Goal: Navigation & Orientation: Find specific page/section

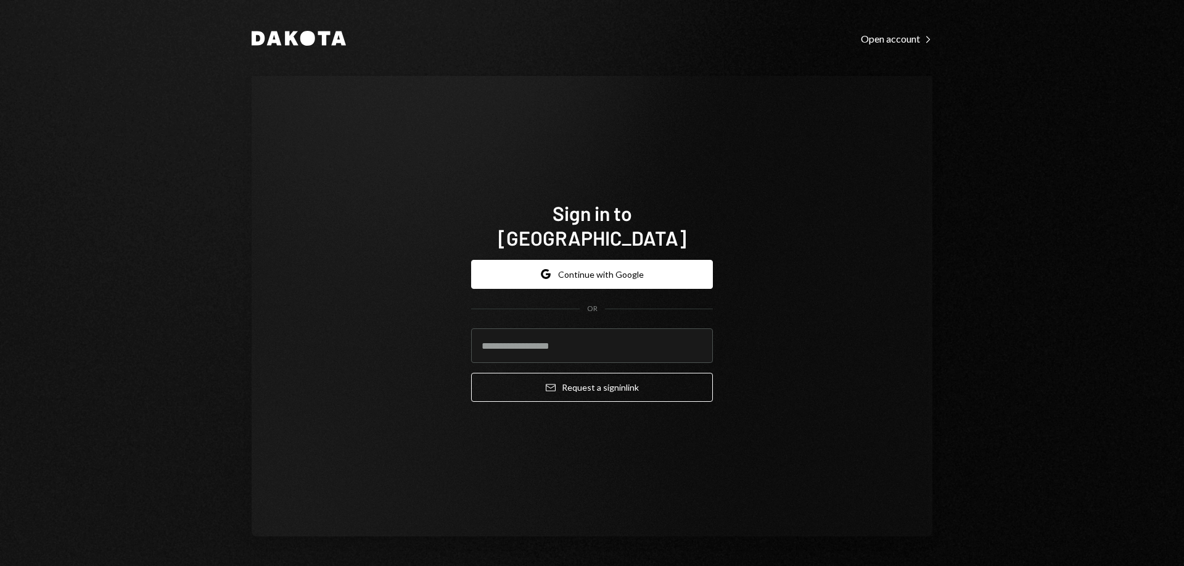
type input "**********"
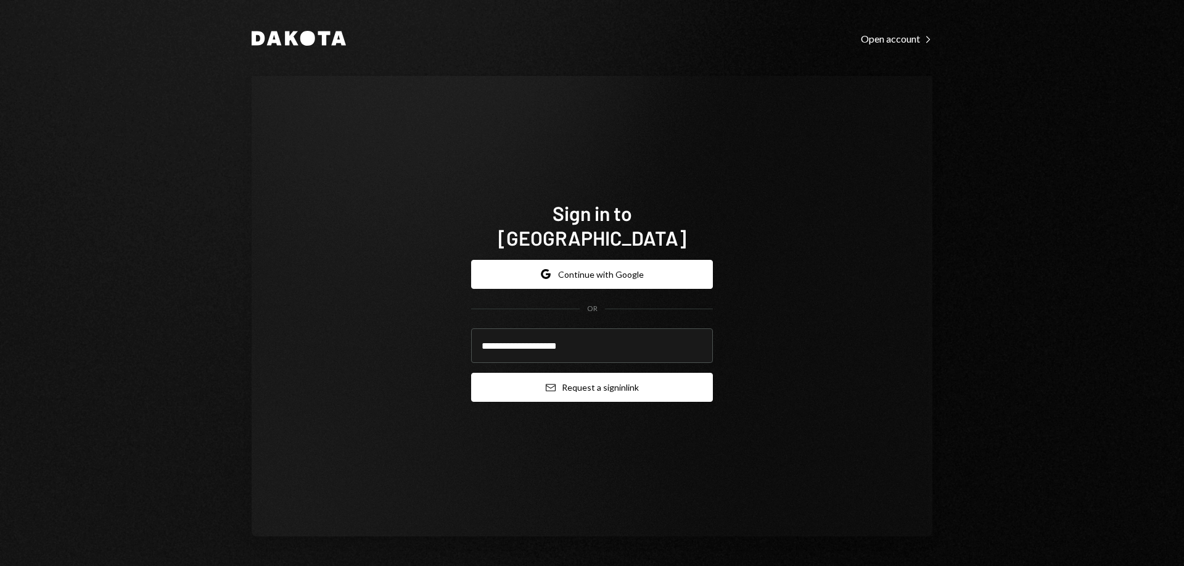
click at [632, 373] on button "Email Request a sign in link" at bounding box center [592, 387] width 242 height 29
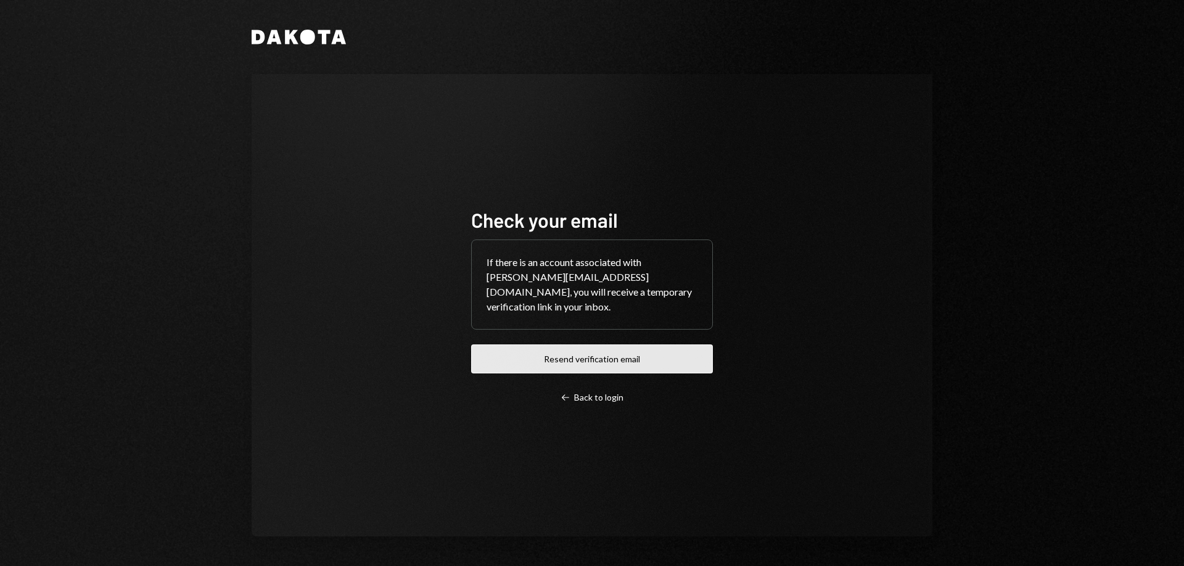
click at [666, 348] on button "Resend verification email" at bounding box center [592, 358] width 242 height 29
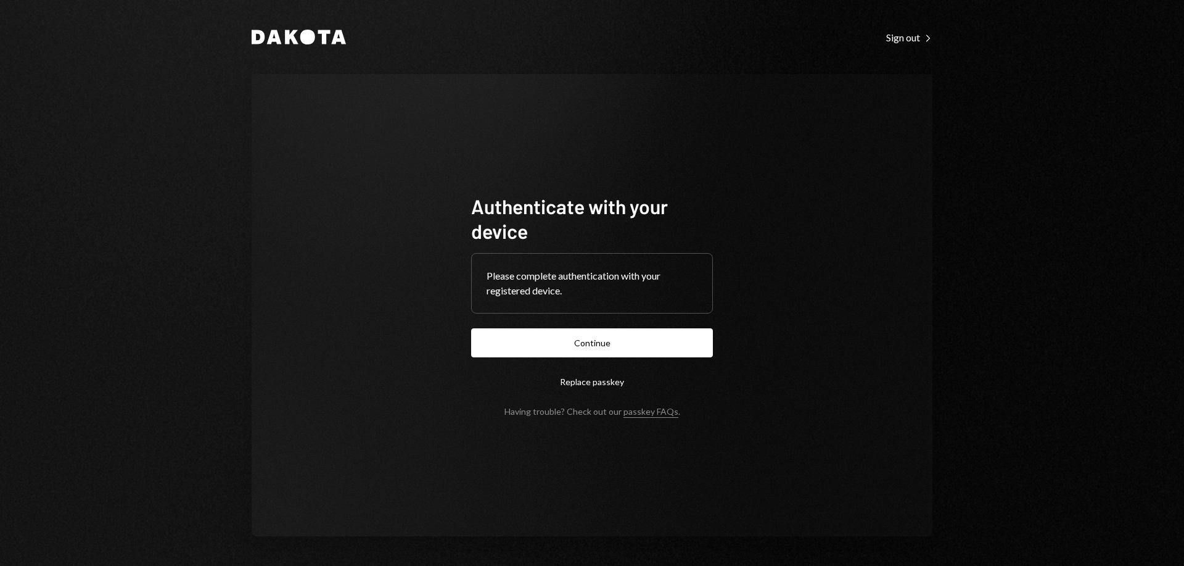
click at [620, 336] on button "Continue" at bounding box center [592, 342] width 242 height 29
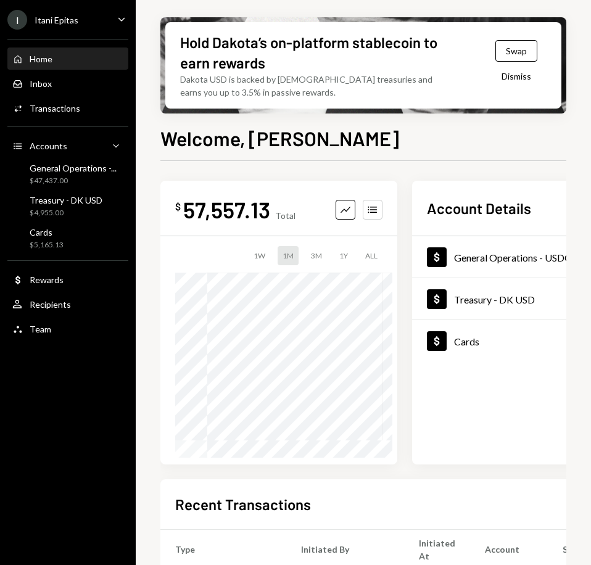
click at [419, 451] on div "$ 57,557.13 Total Graph Accounts 1W 1M 3M 1Y ALL Account Details Plus Dollar Ge…" at bounding box center [398, 323] width 476 height 284
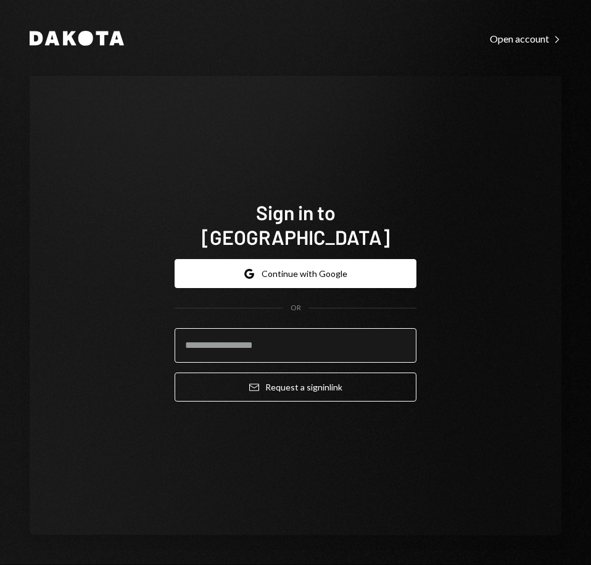
click at [302, 337] on input "email" at bounding box center [296, 345] width 242 height 35
type input "**********"
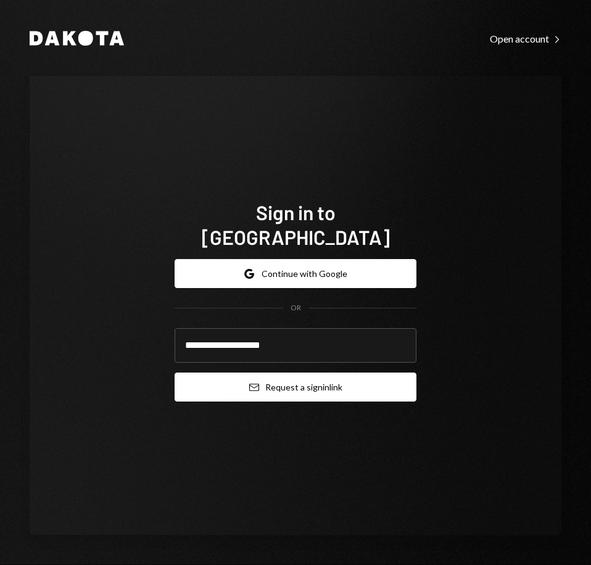
click at [322, 376] on button "Email Request a sign in link" at bounding box center [296, 387] width 242 height 29
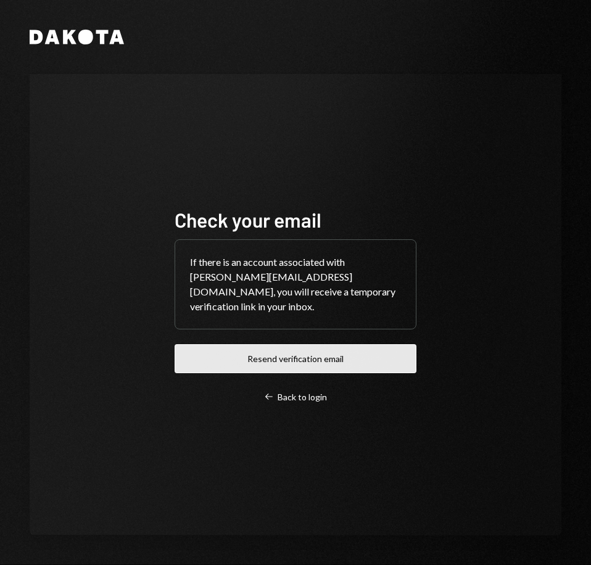
click at [338, 349] on button "Resend verification email" at bounding box center [296, 358] width 242 height 29
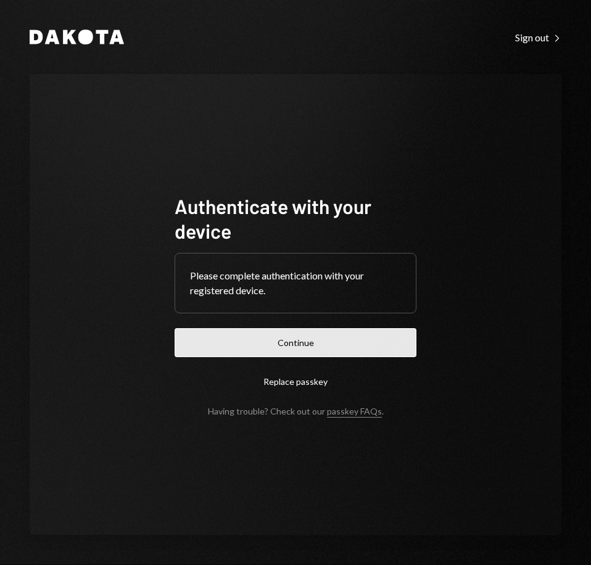
click at [322, 331] on button "Continue" at bounding box center [296, 342] width 242 height 29
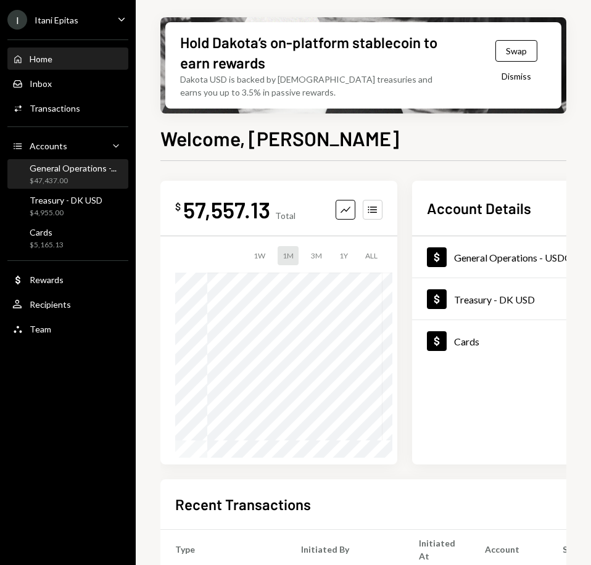
click at [80, 169] on div "General Operations -..." at bounding box center [73, 168] width 87 height 10
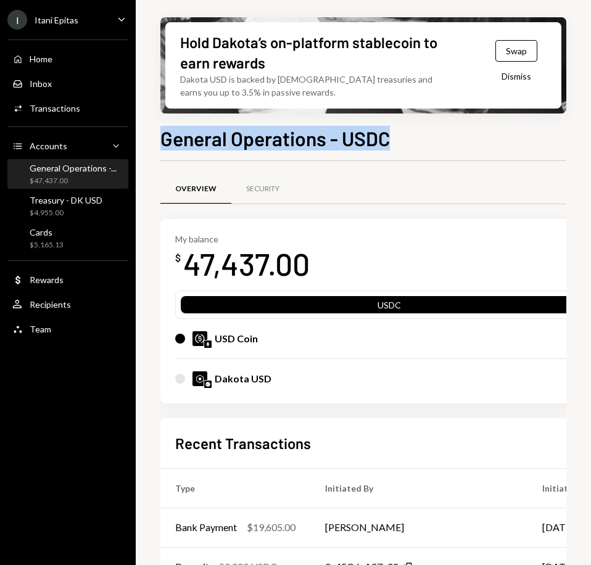
drag, startPoint x: 392, startPoint y: 141, endPoint x: 160, endPoint y: 140, distance: 232.6
click at [160, 140] on div "Hold Dakota’s on-platform stablecoin to earn rewards Dakota USD is backed by U.…" at bounding box center [363, 282] width 455 height 565
copy h1 "General Operations - USDC"
click at [51, 211] on div "$4,955.00" at bounding box center [66, 213] width 73 height 10
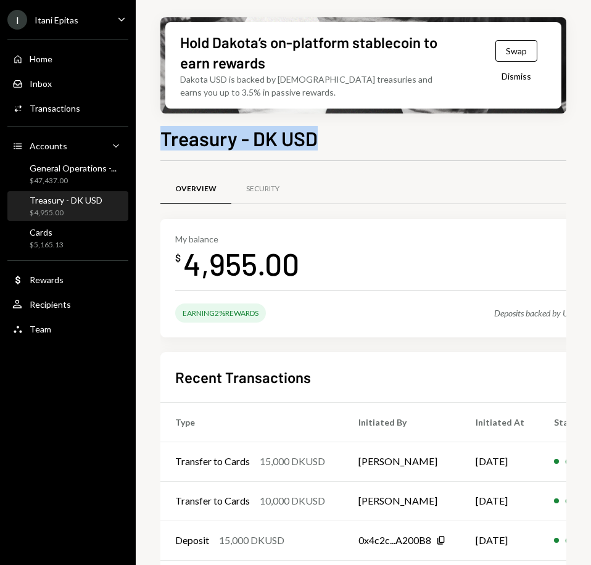
drag, startPoint x: 330, startPoint y: 139, endPoint x: 159, endPoint y: 144, distance: 171.6
click at [162, 143] on div "Treasury - DK USD" at bounding box center [363, 136] width 406 height 27
copy h1 "Treasury - DK USD"
